Goal: Navigation & Orientation: Find specific page/section

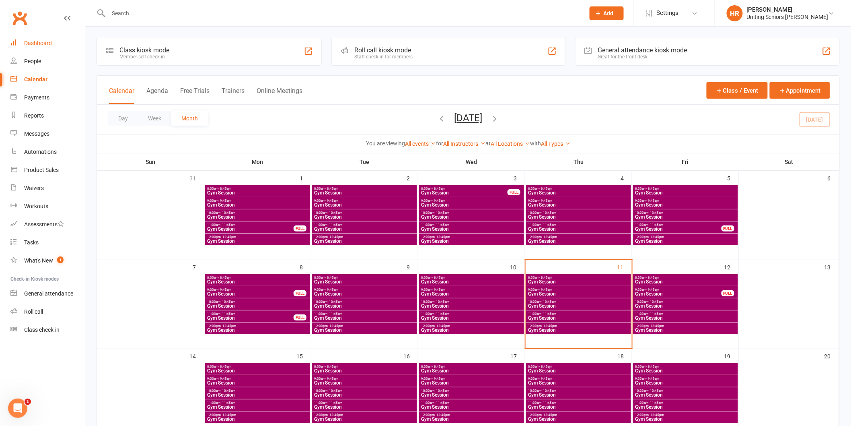
click at [58, 46] on link "Dashboard" at bounding box center [47, 43] width 74 height 18
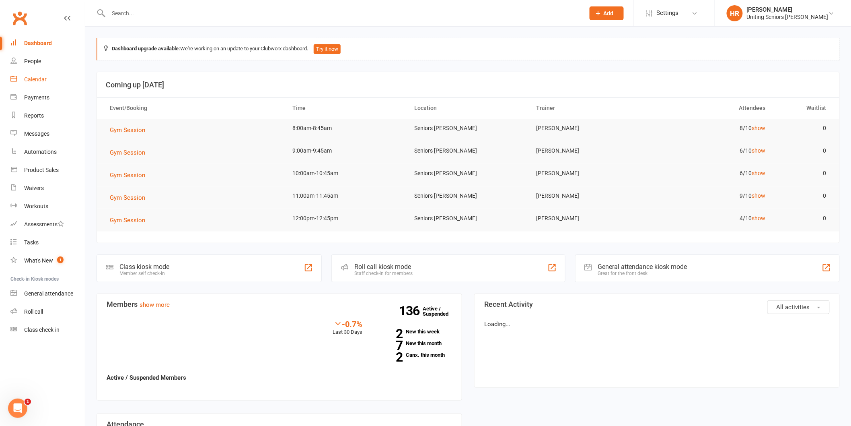
click at [47, 77] on link "Calendar" at bounding box center [47, 79] width 74 height 18
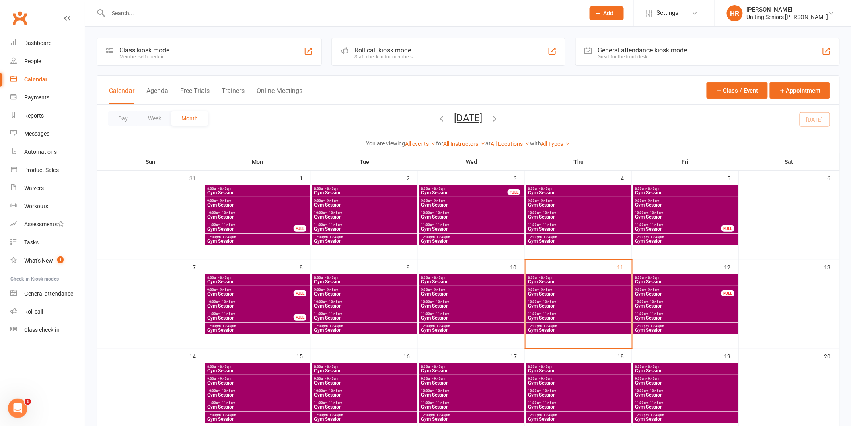
click at [556, 279] on span "Gym Session" at bounding box center [579, 281] width 102 height 5
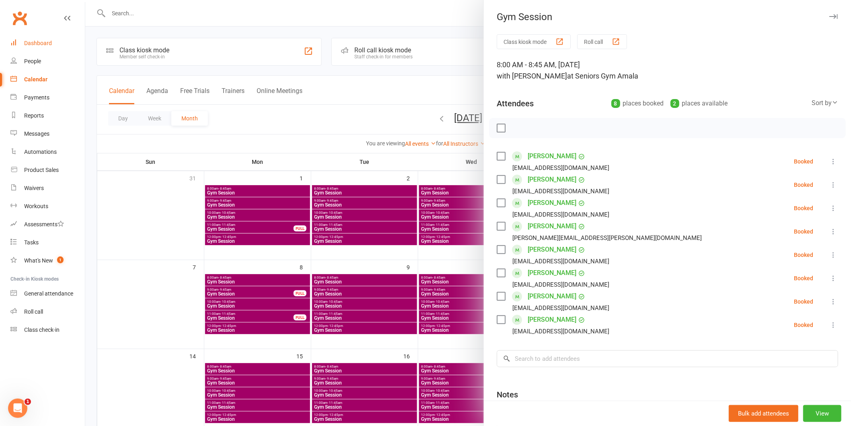
click at [47, 47] on link "Dashboard" at bounding box center [47, 43] width 74 height 18
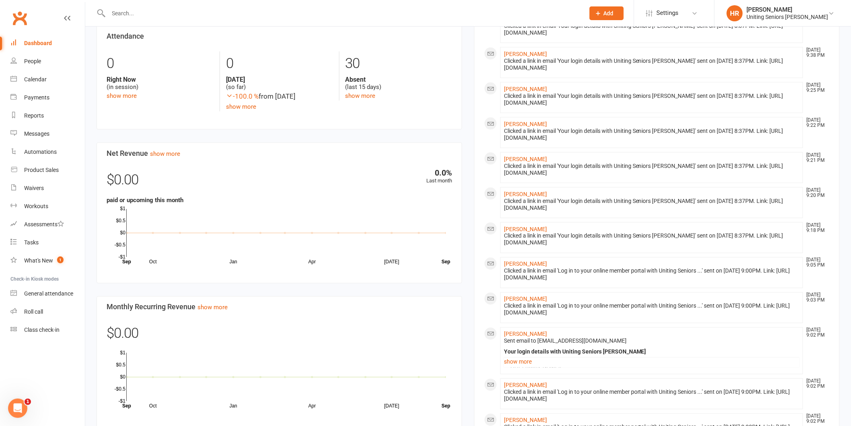
scroll to position [491, 0]
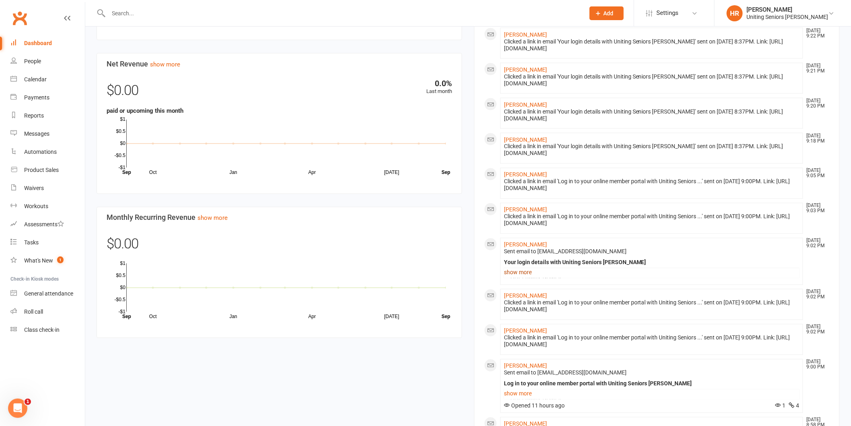
click at [525, 276] on link "show more" at bounding box center [652, 272] width 296 height 11
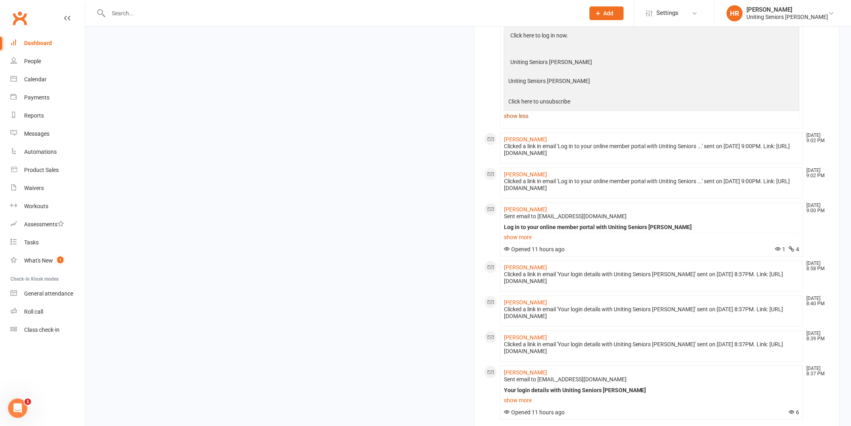
scroll to position [849, 0]
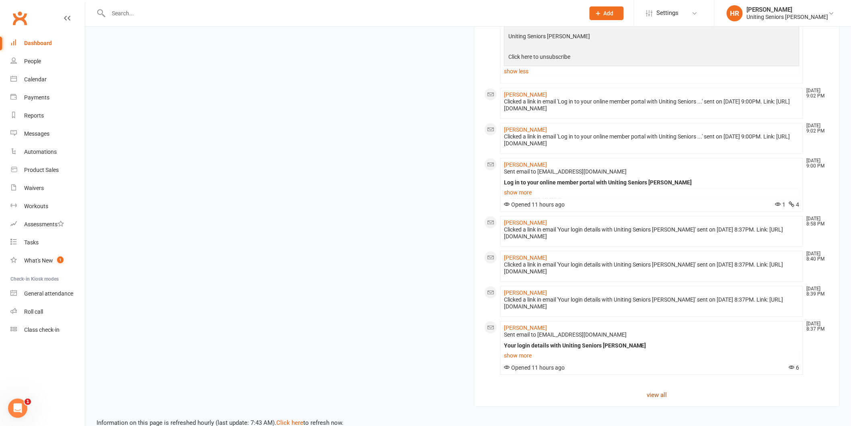
click at [645, 392] on link "view all" at bounding box center [656, 395] width 345 height 10
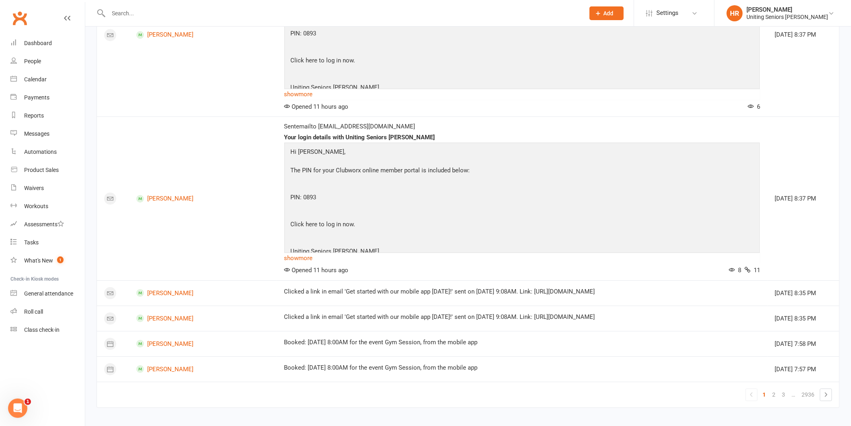
scroll to position [900, 0]
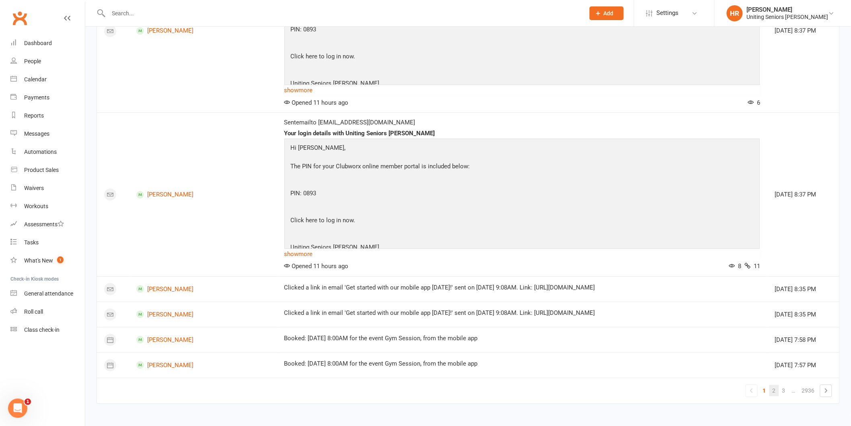
click at [771, 391] on link "2" at bounding box center [774, 390] width 10 height 11
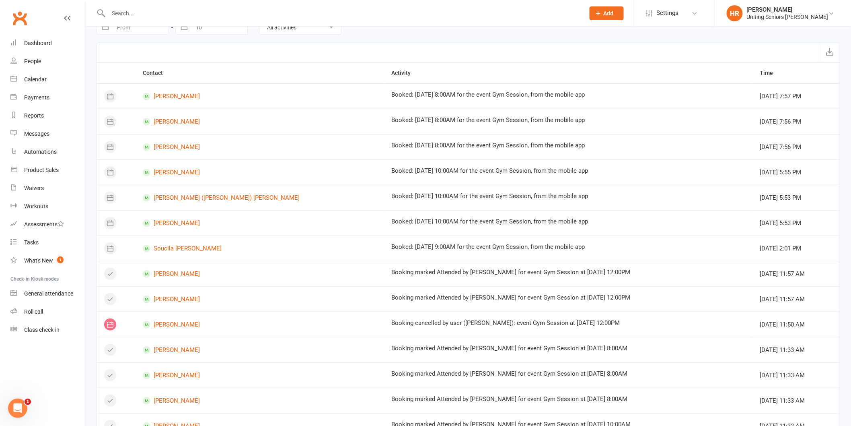
scroll to position [0, 0]
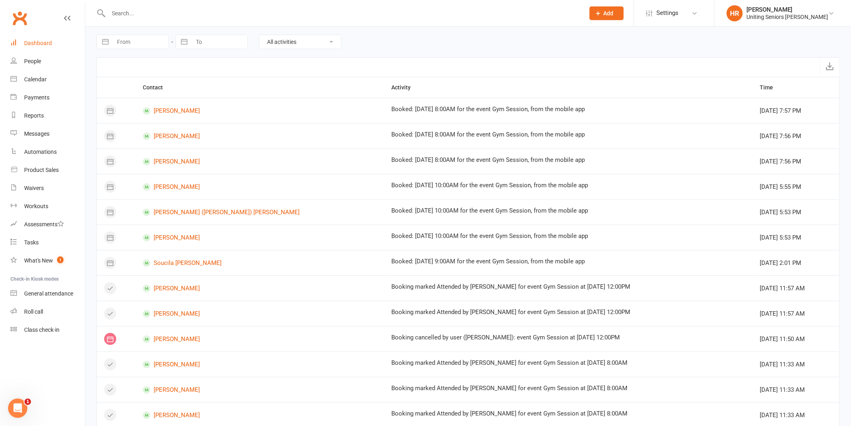
click at [17, 41] on link "Dashboard" at bounding box center [47, 43] width 74 height 18
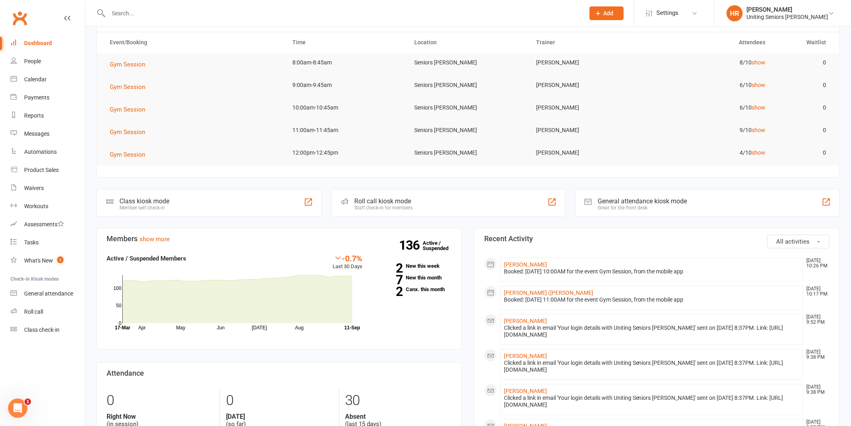
scroll to position [179, 0]
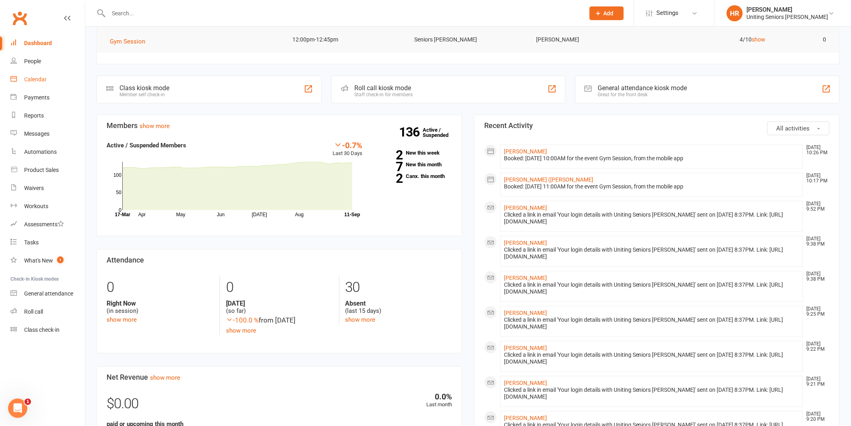
click at [32, 80] on div "Calendar" at bounding box center [35, 79] width 23 height 6
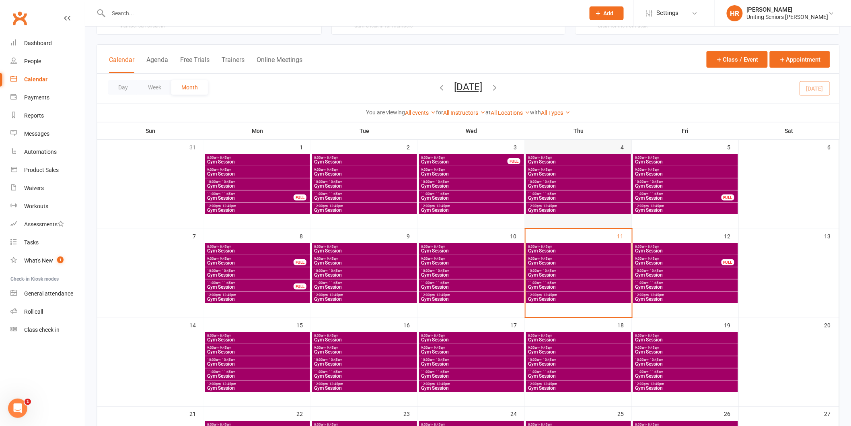
scroll to position [45, 0]
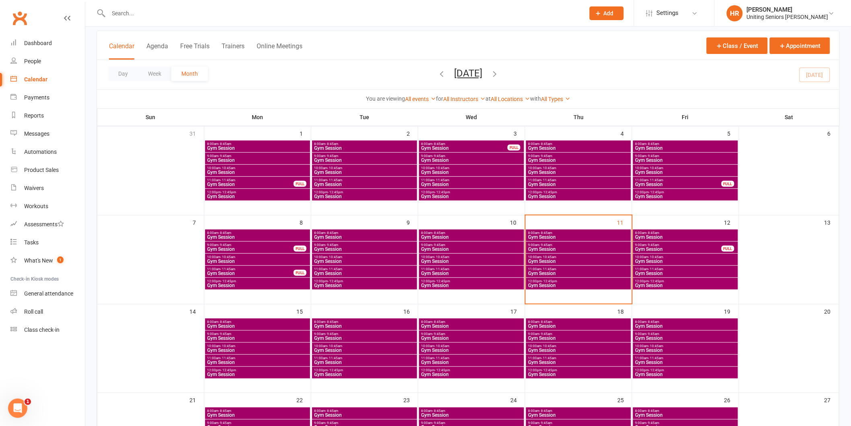
click at [591, 235] on span "Gym Session" at bounding box center [579, 236] width 102 height 5
